Goal: Task Accomplishment & Management: Manage account settings

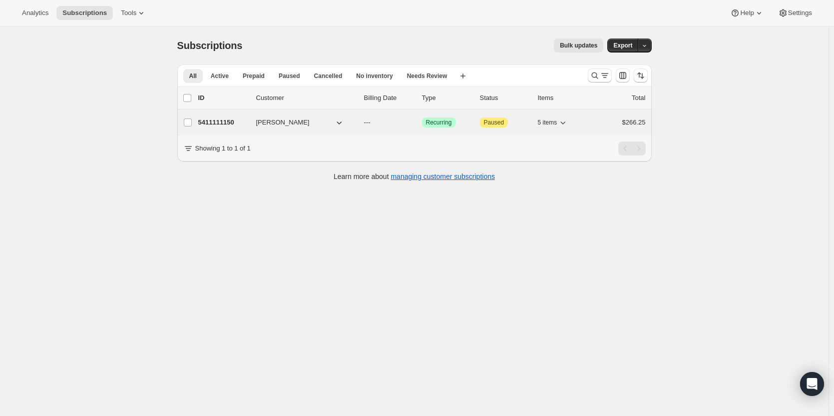
click at [236, 120] on p "5411111150" at bounding box center [223, 122] width 50 height 10
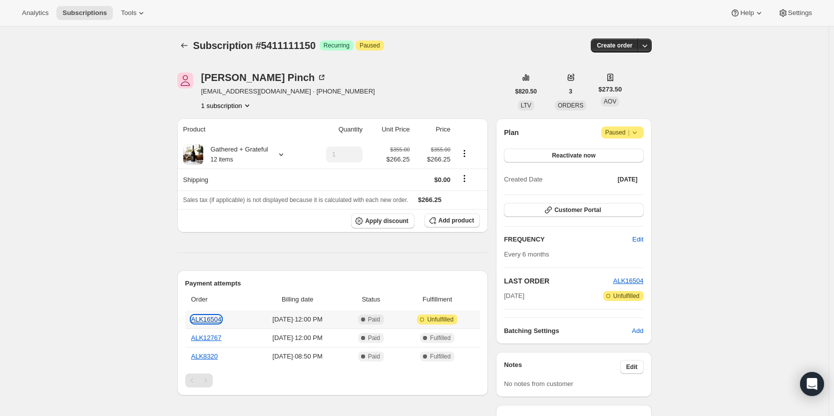
click at [199, 316] on link "ALK16504" at bounding box center [206, 318] width 30 height 7
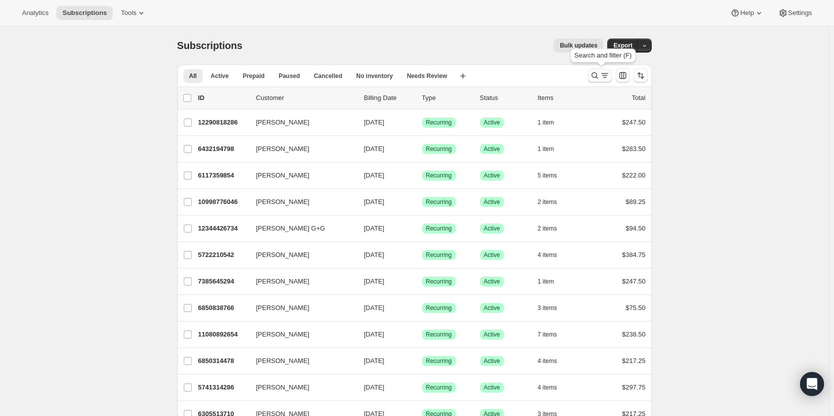
click at [596, 76] on icon "Search and filter results" at bounding box center [595, 75] width 10 height 10
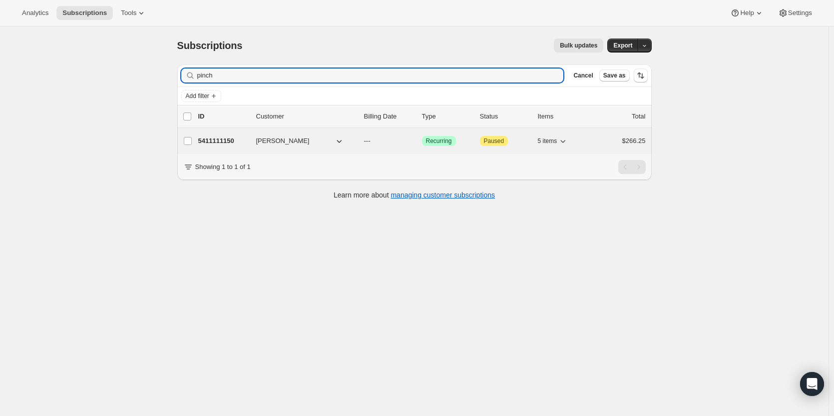
type input "pinch"
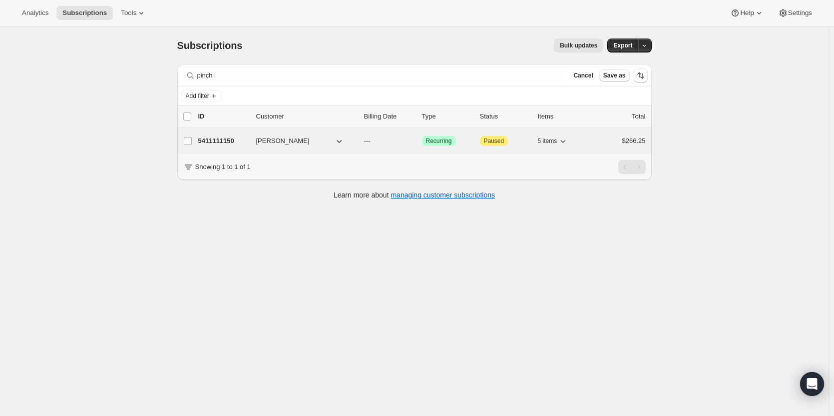
click at [217, 141] on p "5411111150" at bounding box center [223, 141] width 50 height 10
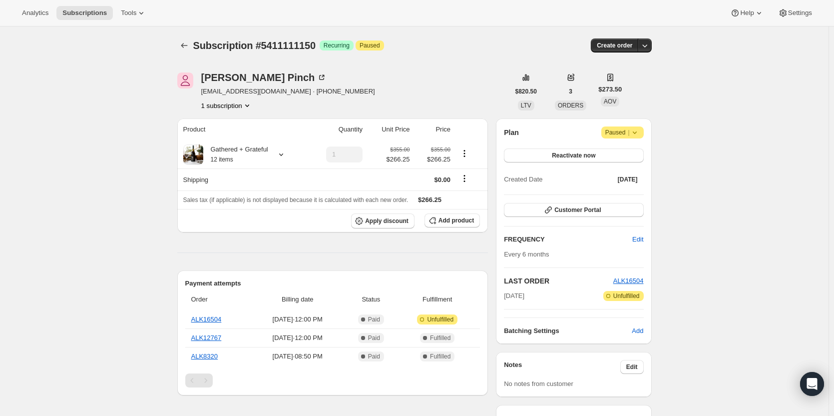
click at [635, 132] on icon at bounding box center [634, 132] width 4 height 2
click at [627, 153] on span "Cancel subscription" at bounding box center [626, 151] width 56 height 7
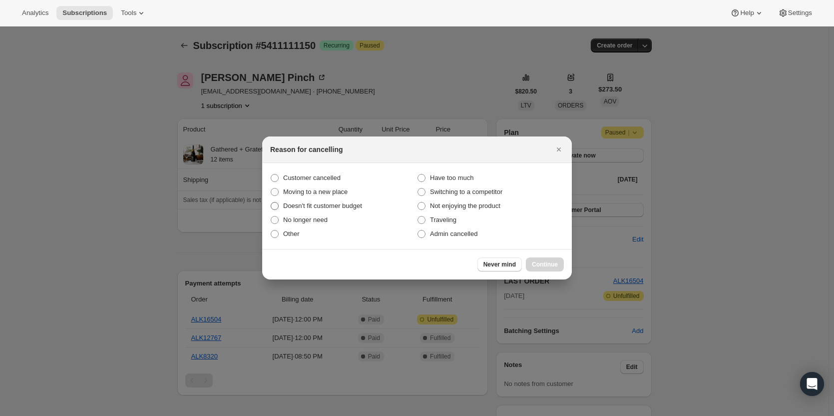
click at [275, 207] on span ":rc0:" at bounding box center [275, 206] width 8 height 8
click at [271, 202] on input "Doesn't fit customer budget" at bounding box center [271, 202] width 0 height 0
radio input "true"
click at [539, 259] on button "Continue" at bounding box center [545, 264] width 38 height 14
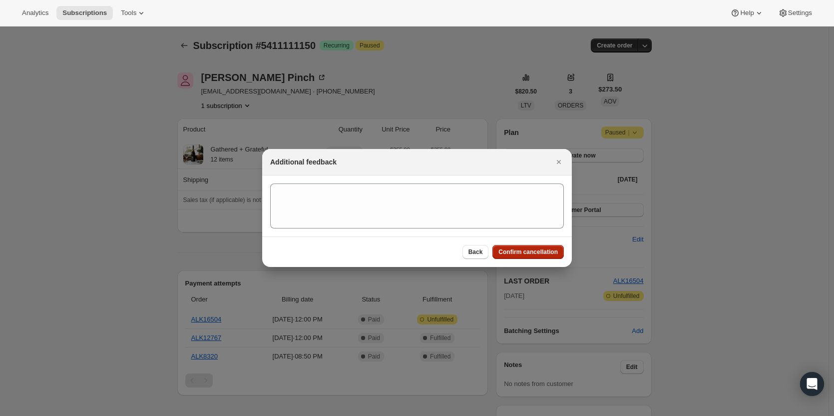
click at [522, 250] on span "Confirm cancellation" at bounding box center [528, 252] width 59 height 8
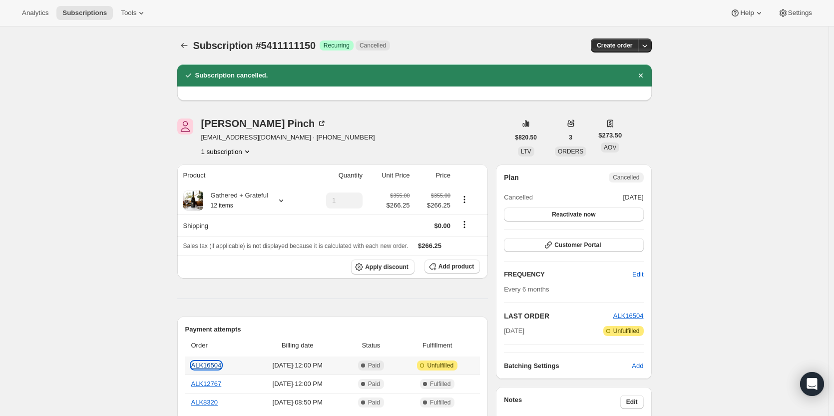
click at [212, 365] on link "ALK16504" at bounding box center [206, 364] width 30 height 7
